Goal: Task Accomplishment & Management: Use online tool/utility

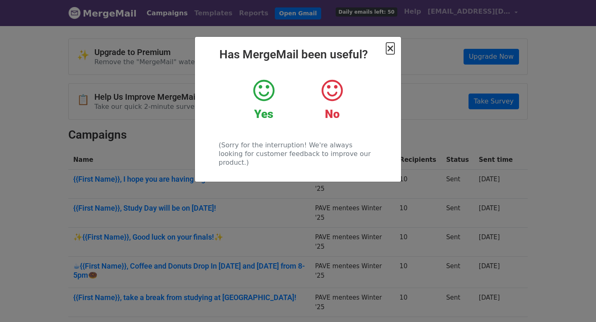
click at [391, 47] on span "×" at bounding box center [390, 49] width 8 height 12
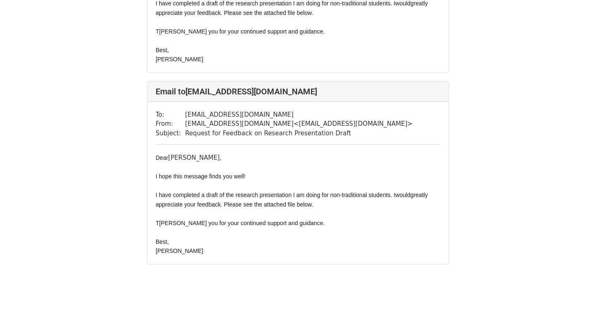
scroll to position [377, 0]
